Goal: Task Accomplishment & Management: Use online tool/utility

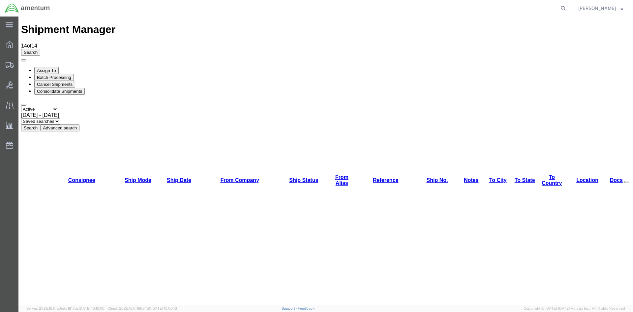
click at [40, 124] on button "Search" at bounding box center [30, 127] width 19 height 7
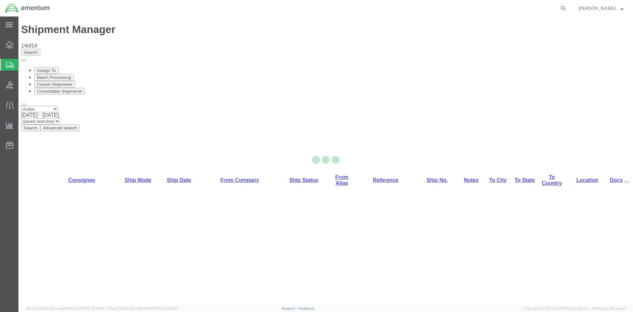
select select "42668"
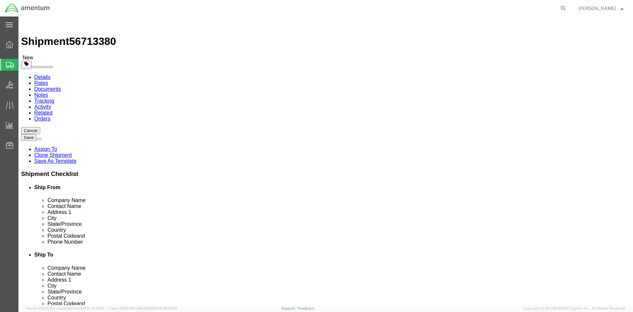
click input "404.767.5800"
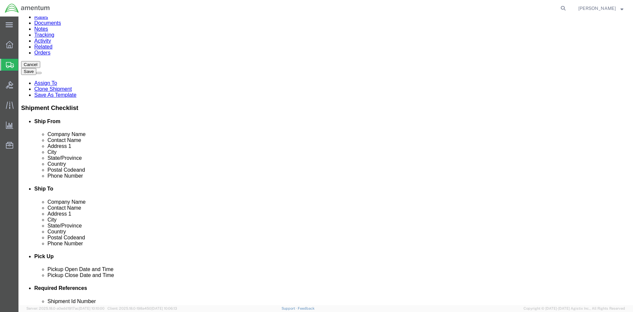
type input "404-767-5800"
click button "Rate Shipment"
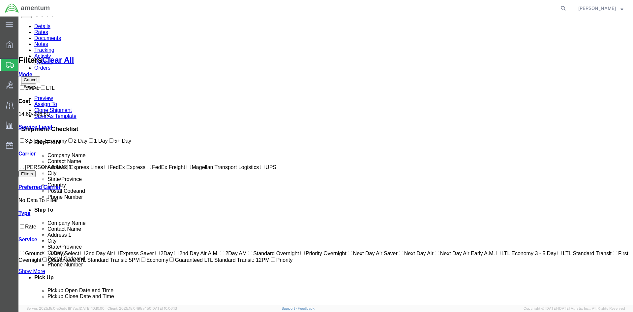
scroll to position [0, 0]
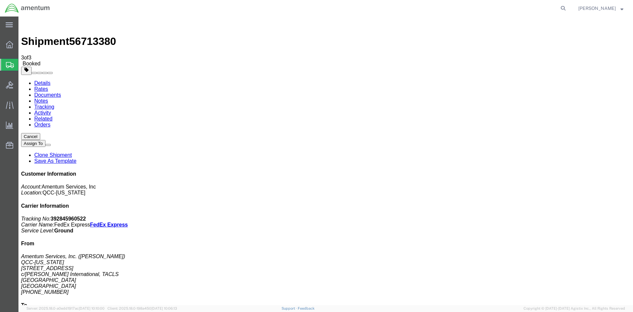
drag, startPoint x: 242, startPoint y: 117, endPoint x: 262, endPoint y: 116, distance: 19.8
copy td "392845960522"
click at [23, 46] on span "Overview" at bounding box center [20, 44] width 5 height 13
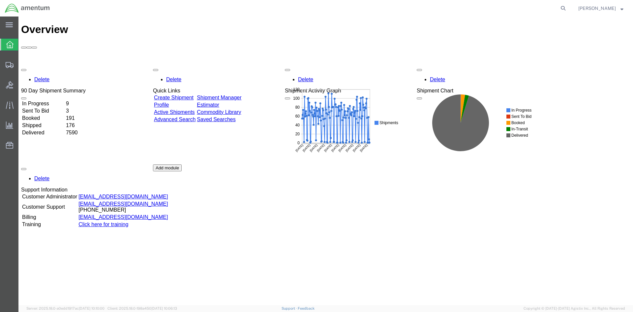
click at [232, 95] on link "Shipment Manager" at bounding box center [219, 98] width 45 height 6
